Goal: Register for event/course: Sign up to attend an event or enroll in a course

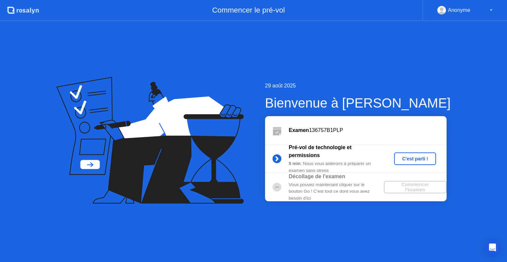
click at [417, 160] on div "C'est parti !" at bounding box center [415, 158] width 37 height 5
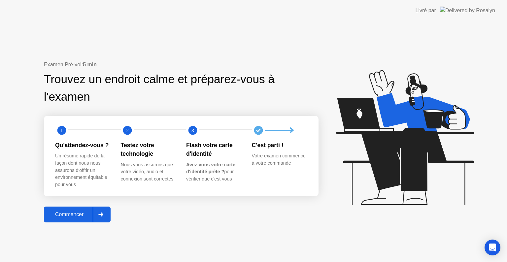
click at [82, 217] on div "Commencer" at bounding box center [69, 215] width 47 height 6
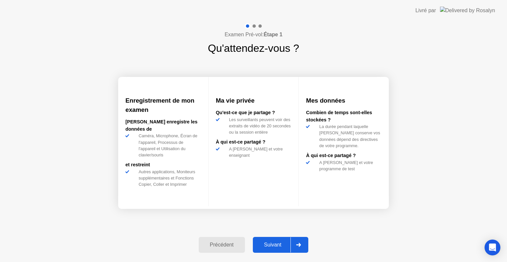
click at [264, 248] on div "Suivant" at bounding box center [273, 245] width 36 height 6
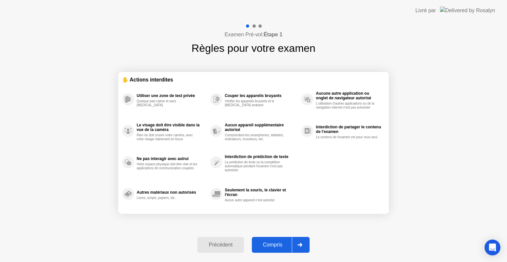
click at [264, 248] on div "Compris" at bounding box center [273, 245] width 38 height 6
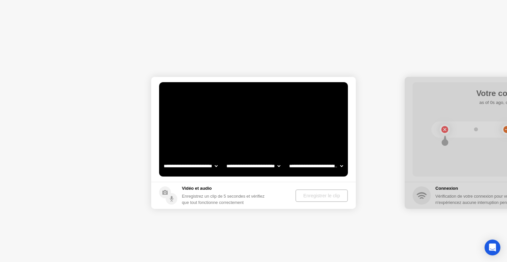
select select "**********"
select select "*******"
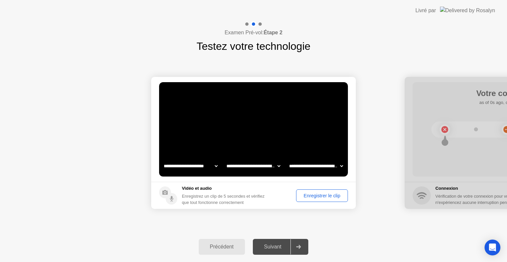
click at [326, 193] on div "Enregistrer le clip" at bounding box center [321, 195] width 47 height 5
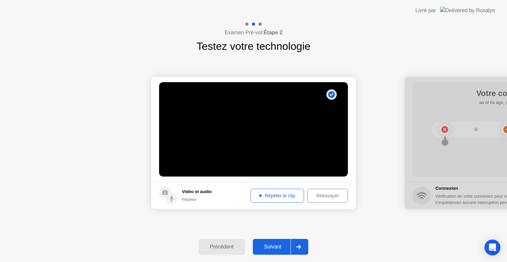
click at [269, 247] on div "Suivant" at bounding box center [273, 247] width 36 height 6
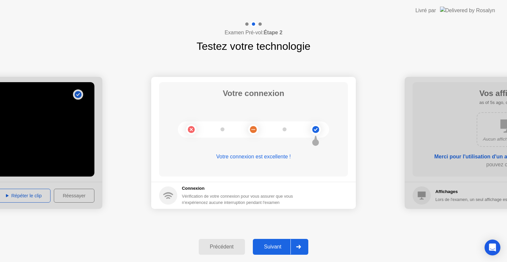
click at [269, 247] on div "Suivant" at bounding box center [273, 247] width 36 height 6
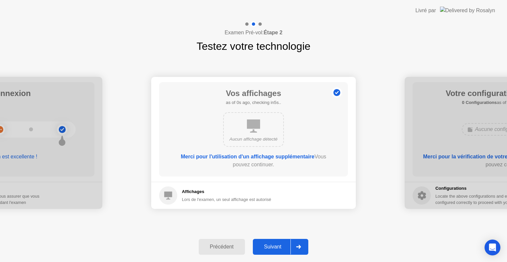
click at [269, 247] on div "Suivant" at bounding box center [273, 247] width 36 height 6
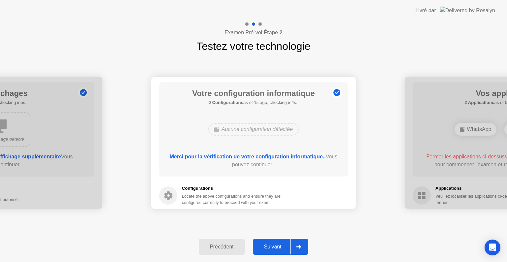
click at [269, 247] on div "Suivant" at bounding box center [273, 247] width 36 height 6
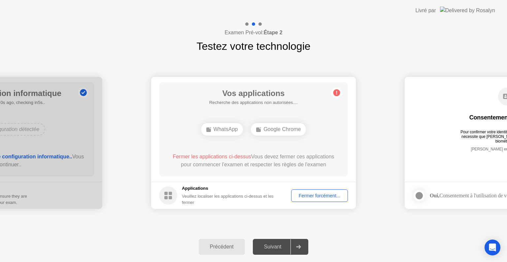
click at [316, 198] on div "Fermer forcément..." at bounding box center [319, 195] width 52 height 5
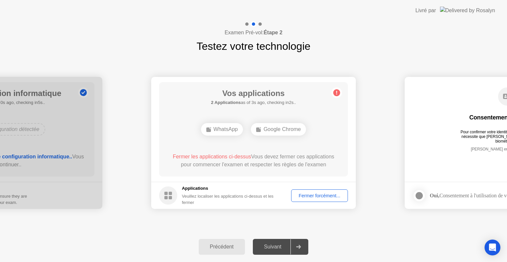
click at [322, 198] on div "Fermer forcément..." at bounding box center [319, 195] width 52 height 5
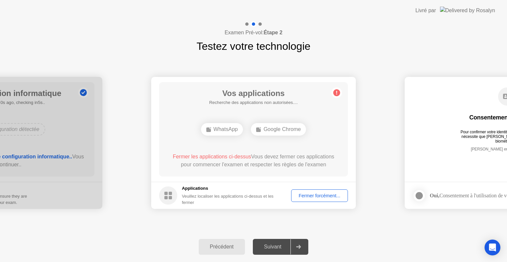
click at [315, 198] on div "Fermer forcément..." at bounding box center [319, 195] width 52 height 5
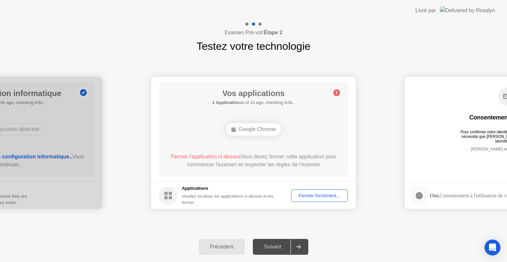
click at [314, 194] on div "Fermer forcément..." at bounding box center [319, 195] width 52 height 5
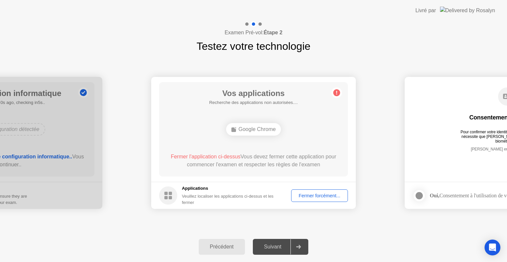
click at [309, 195] on div "Fermer forcément..." at bounding box center [319, 195] width 52 height 5
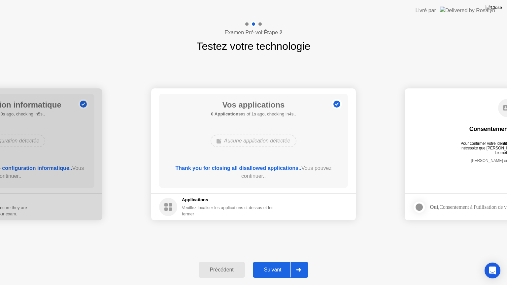
click at [276, 262] on button "Suivant" at bounding box center [281, 270] width 56 height 16
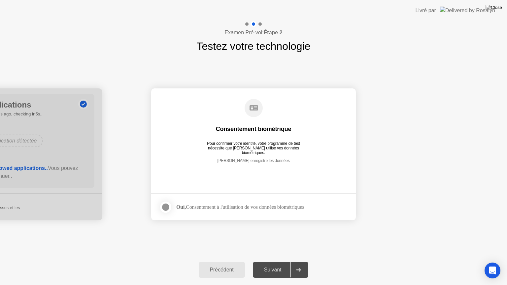
click at [165, 208] on div at bounding box center [166, 207] width 8 height 8
click at [271, 262] on div "Suivant" at bounding box center [273, 270] width 36 height 6
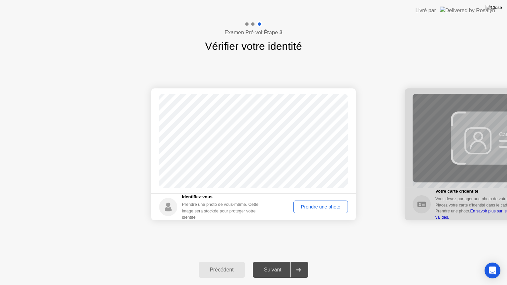
click at [324, 207] on div "Prendre une photo" at bounding box center [321, 206] width 50 height 5
click at [275, 262] on div "Suivant" at bounding box center [273, 270] width 36 height 6
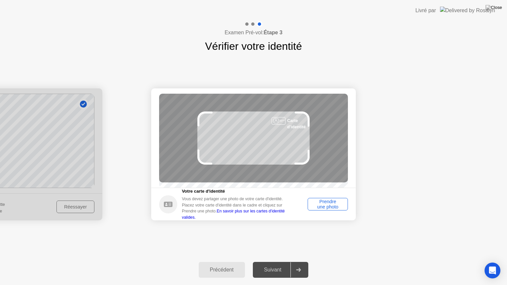
click at [275, 262] on div "Suivant" at bounding box center [273, 270] width 36 height 6
click at [321, 210] on div "Prendre une photo" at bounding box center [328, 204] width 36 height 11
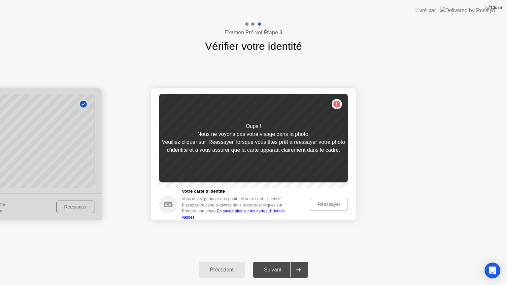
click at [325, 204] on div "Réessayer" at bounding box center [328, 204] width 33 height 5
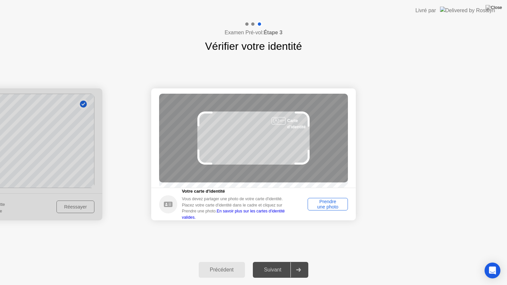
click at [325, 204] on div "Prendre une photo" at bounding box center [328, 204] width 36 height 11
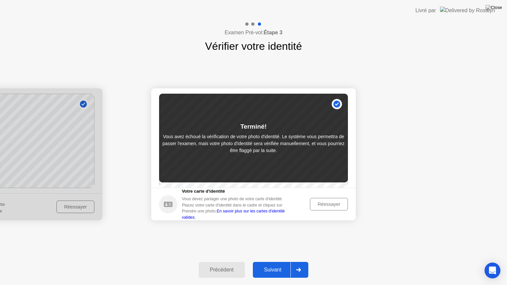
click at [281, 262] on div "Suivant" at bounding box center [273, 270] width 36 height 6
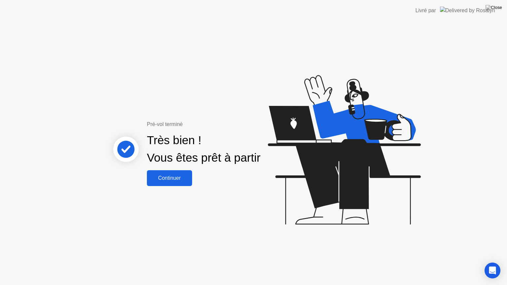
click at [177, 178] on div "Continuer" at bounding box center [169, 178] width 41 height 6
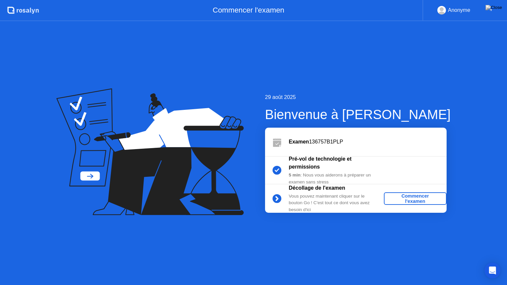
click at [416, 198] on div "Commencer l'examen" at bounding box center [414, 198] width 57 height 11
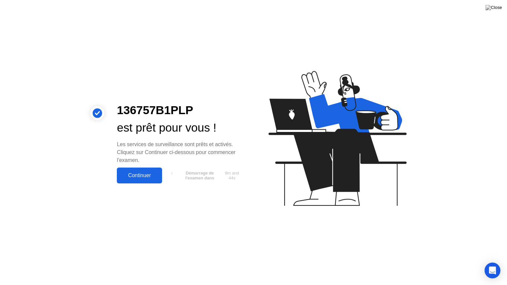
click at [145, 176] on div "Continuer" at bounding box center [139, 176] width 41 height 6
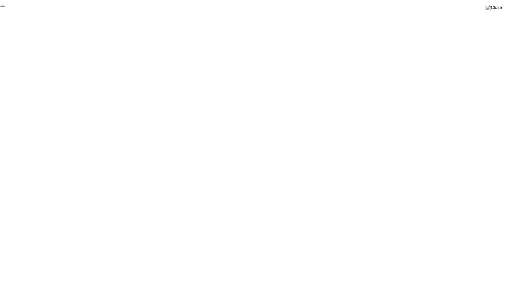
click div "End Proctoring Session"
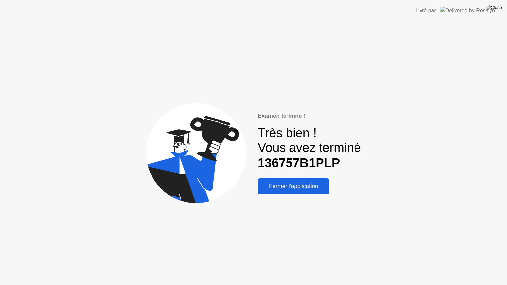
click at [303, 189] on div "Fermer l'application" at bounding box center [294, 186] width 68 height 7
